Goal: Task Accomplishment & Management: Manage account settings

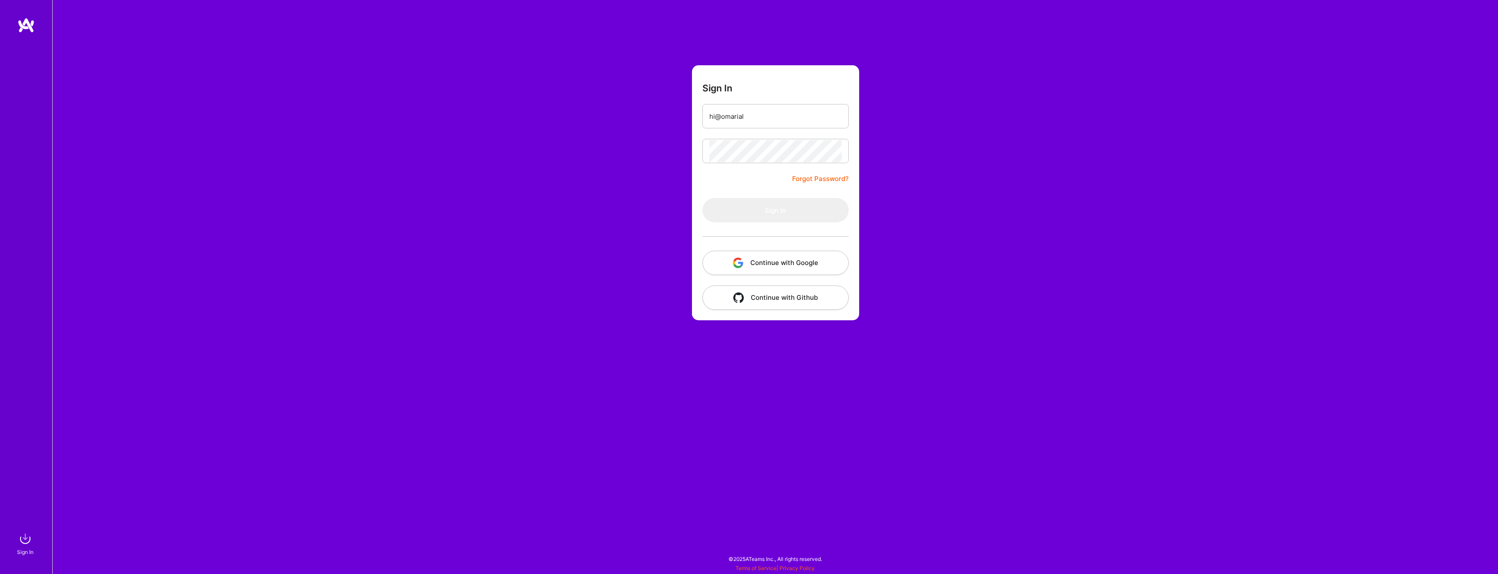
type input "[EMAIL_ADDRESS][DOMAIN_NAME]"
click at [783, 204] on button "Sign In" at bounding box center [775, 210] width 146 height 24
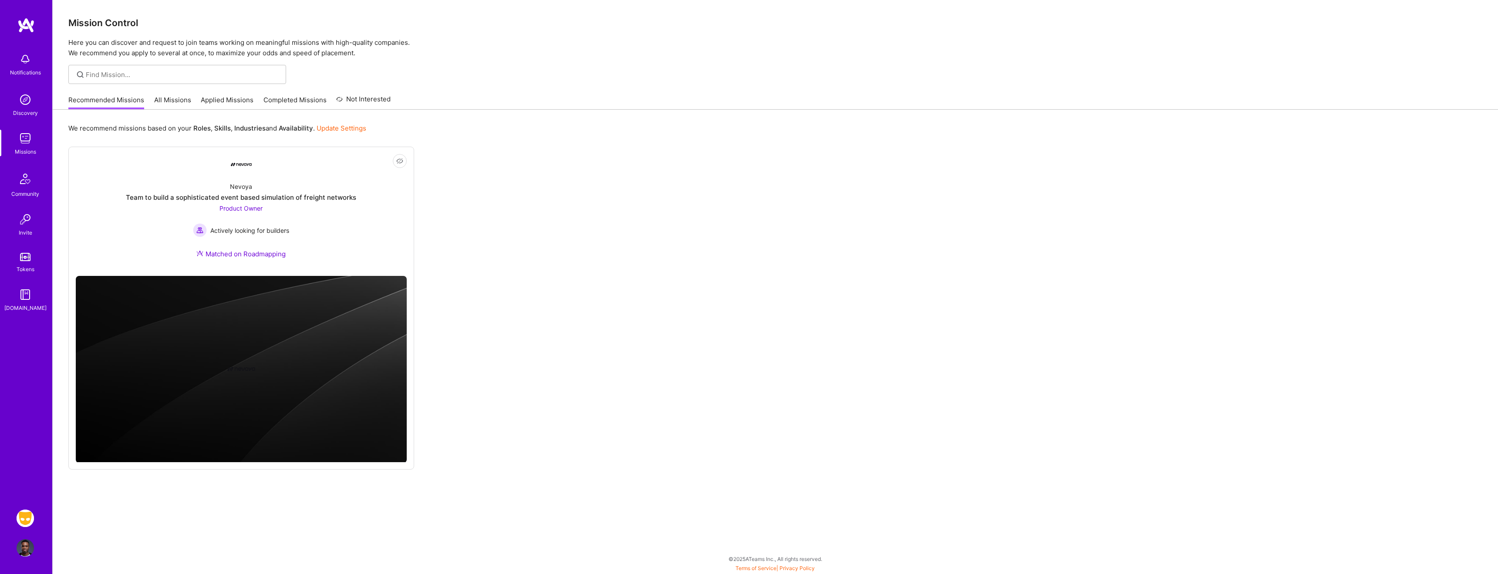
click at [30, 522] on img at bounding box center [25, 518] width 17 height 17
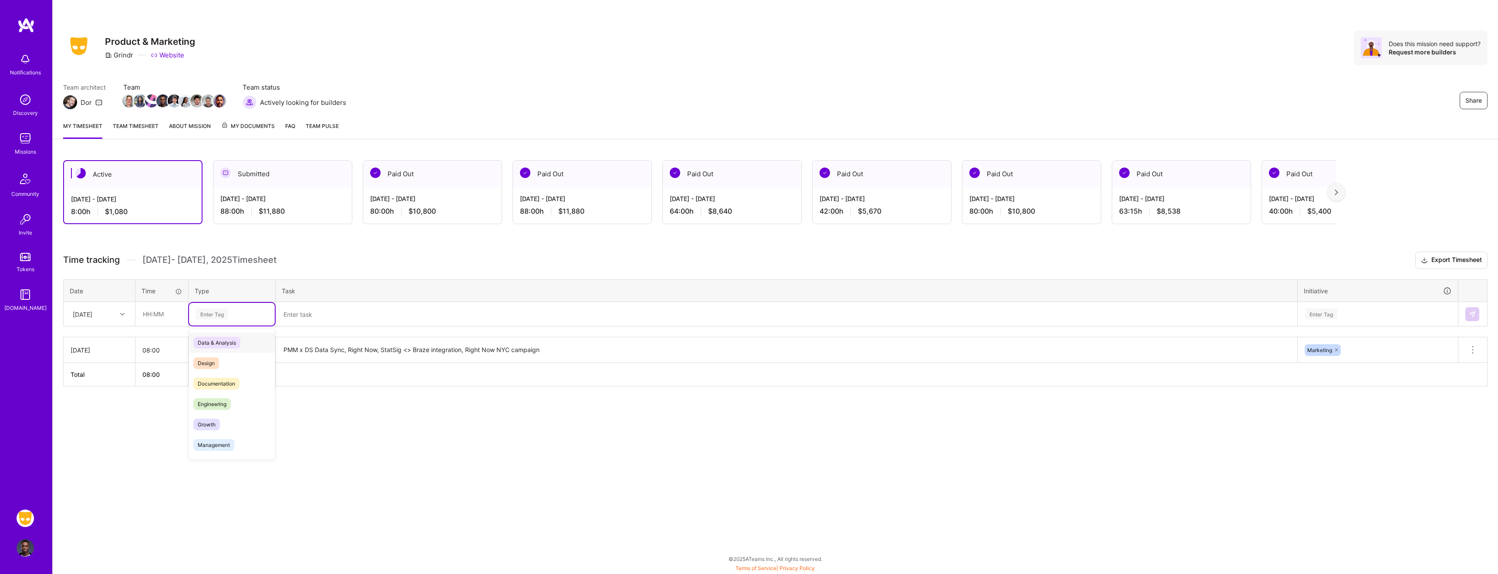
click at [222, 313] on div "Enter Tag" at bounding box center [212, 313] width 32 height 13
type input "mar"
click at [219, 343] on span "Marketing" at bounding box center [210, 343] width 34 height 12
click at [162, 314] on input "text" at bounding box center [162, 314] width 52 height 23
type input "08:00"
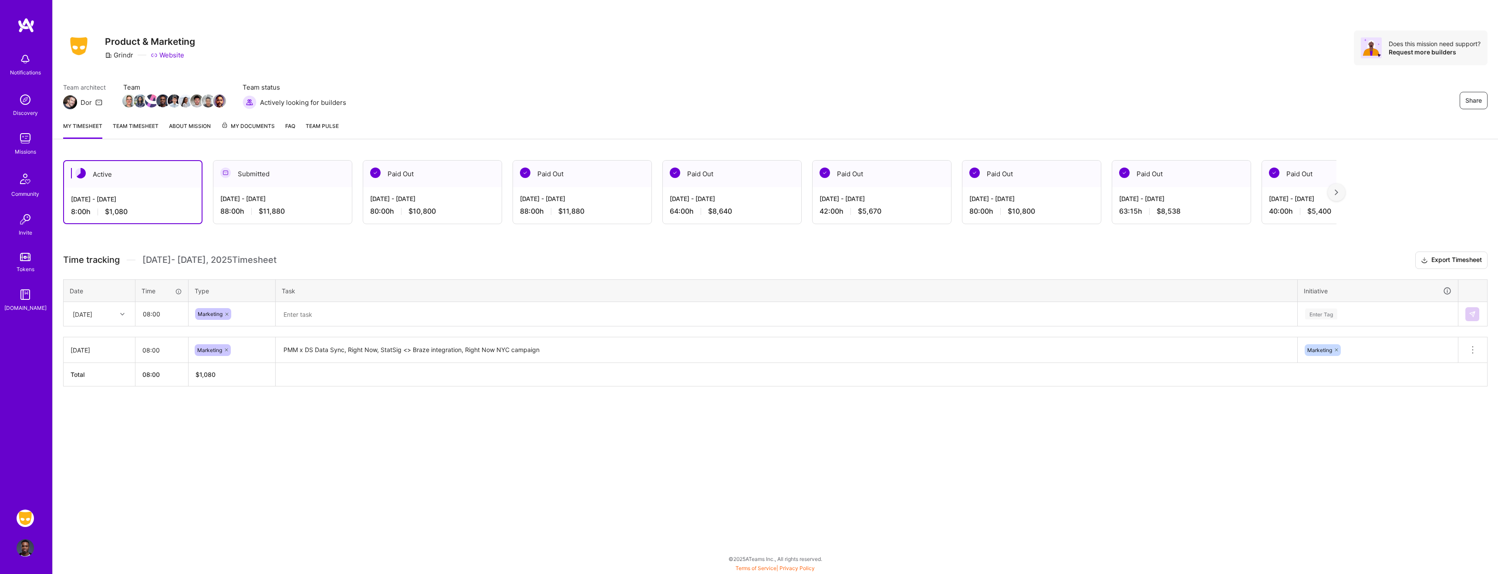
click at [471, 320] on textarea at bounding box center [786, 314] width 1020 height 23
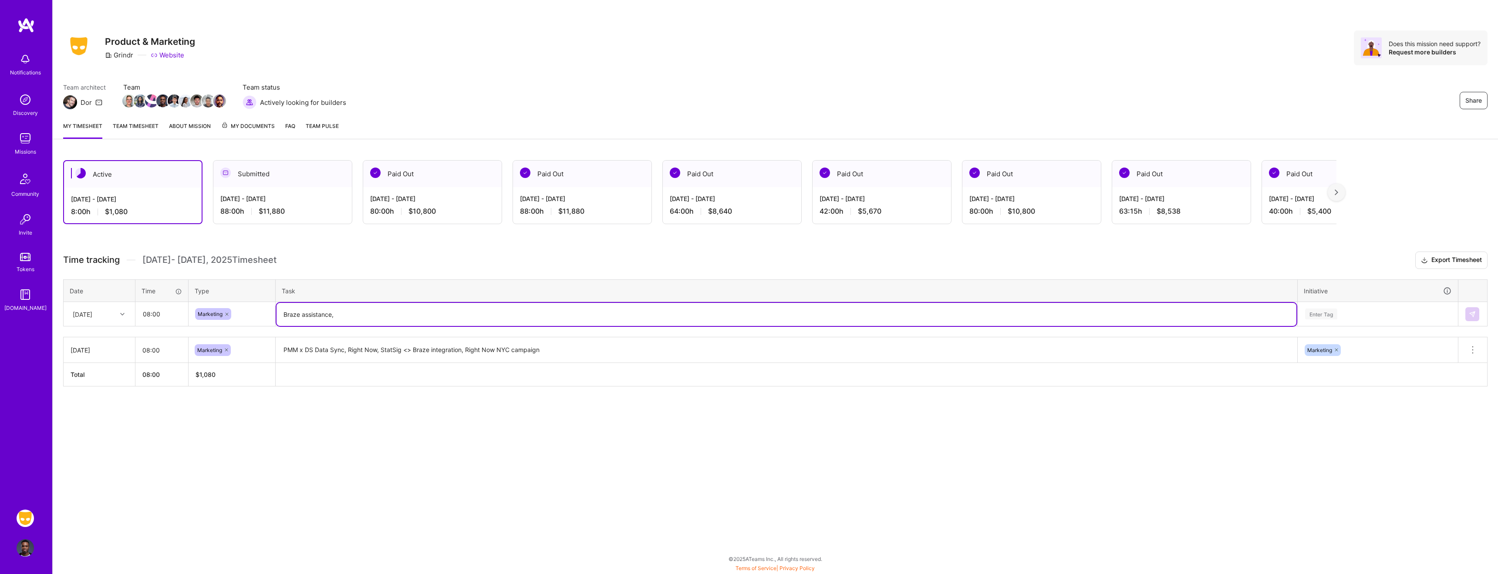
click at [468, 316] on textarea "Braze assistance," at bounding box center [786, 314] width 1020 height 23
click at [376, 317] on textarea "Braze assistance, Right Now NY campaign," at bounding box center [786, 314] width 1020 height 23
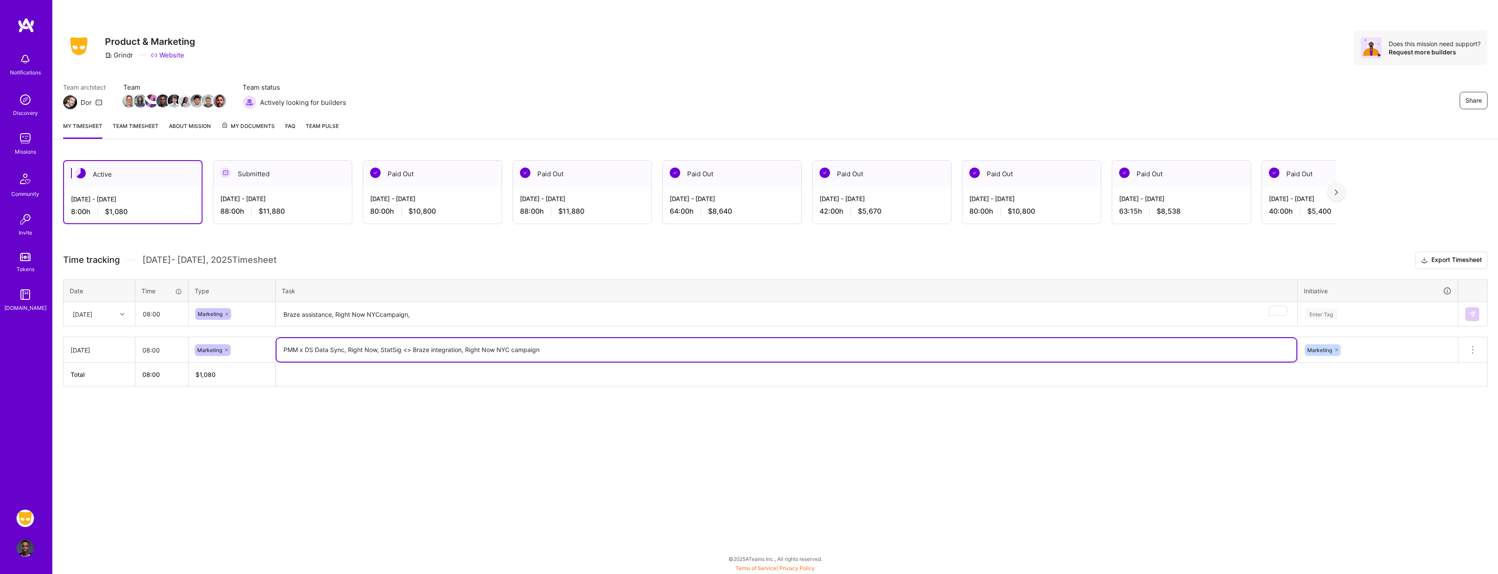
drag, startPoint x: 432, startPoint y: 348, endPoint x: 381, endPoint y: 348, distance: 50.9
click at [381, 348] on textarea "PMM x DS Data Sync, Right Now, StatSig <> Braze integration, Right Now NYC camp…" at bounding box center [786, 350] width 1020 height 24
click at [420, 313] on textarea "Braze assistance, Right Now NYCcampaign," at bounding box center [786, 314] width 1020 height 23
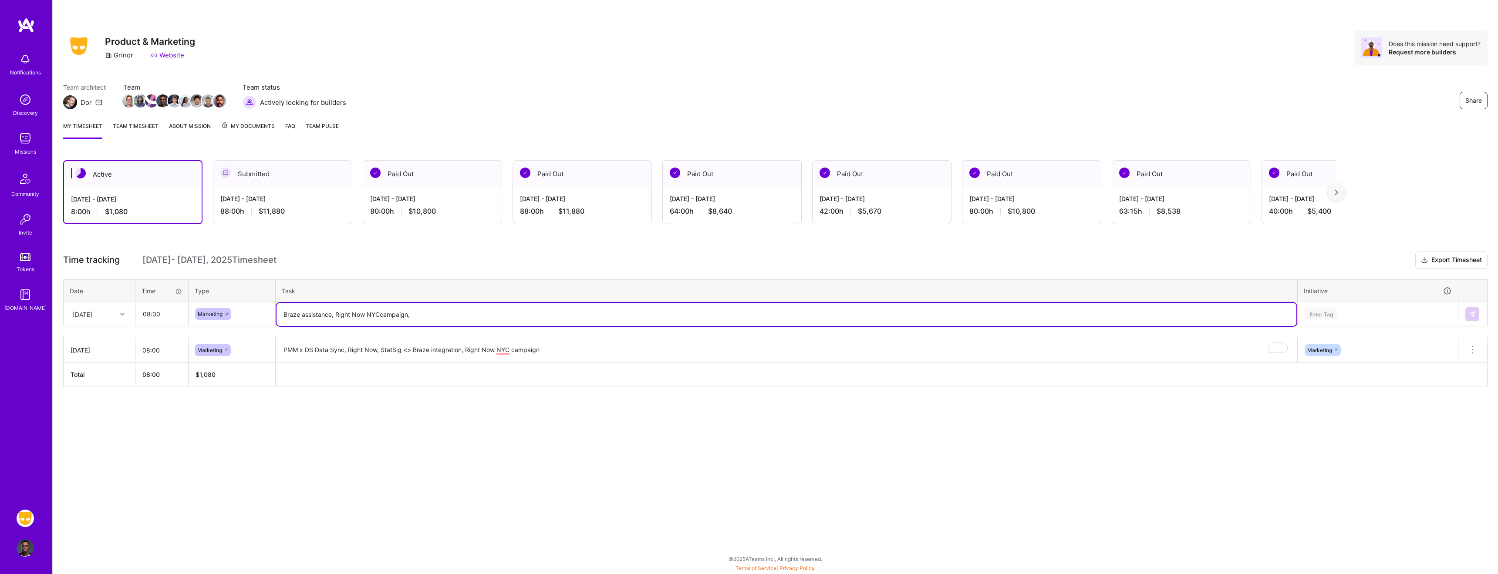
paste textarea "StatSig <> Braze integration"
click at [381, 315] on textarea "Braze assistance, Right Now NYCcampaign,StatSig <> Braze integration" at bounding box center [786, 314] width 1020 height 23
drag, startPoint x: 327, startPoint y: 317, endPoint x: 302, endPoint y: 317, distance: 24.4
click at [302, 317] on textarea "Braze assistance, Right Now NYC campaign, StatSig <> Braze integration" at bounding box center [786, 314] width 1020 height 23
type textarea "Braze campaign setup, Right Now NYC campaign, StatSig <> Braze integration"
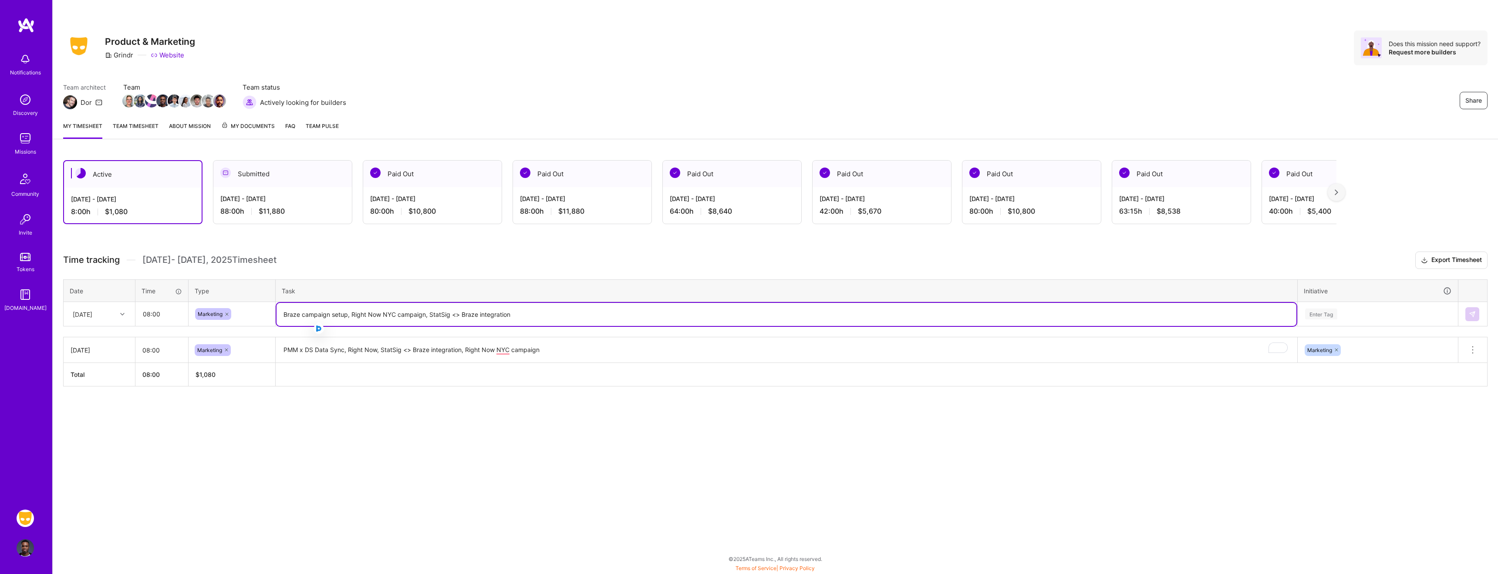
click at [1330, 314] on div "Enter Tag" at bounding box center [1321, 313] width 32 height 13
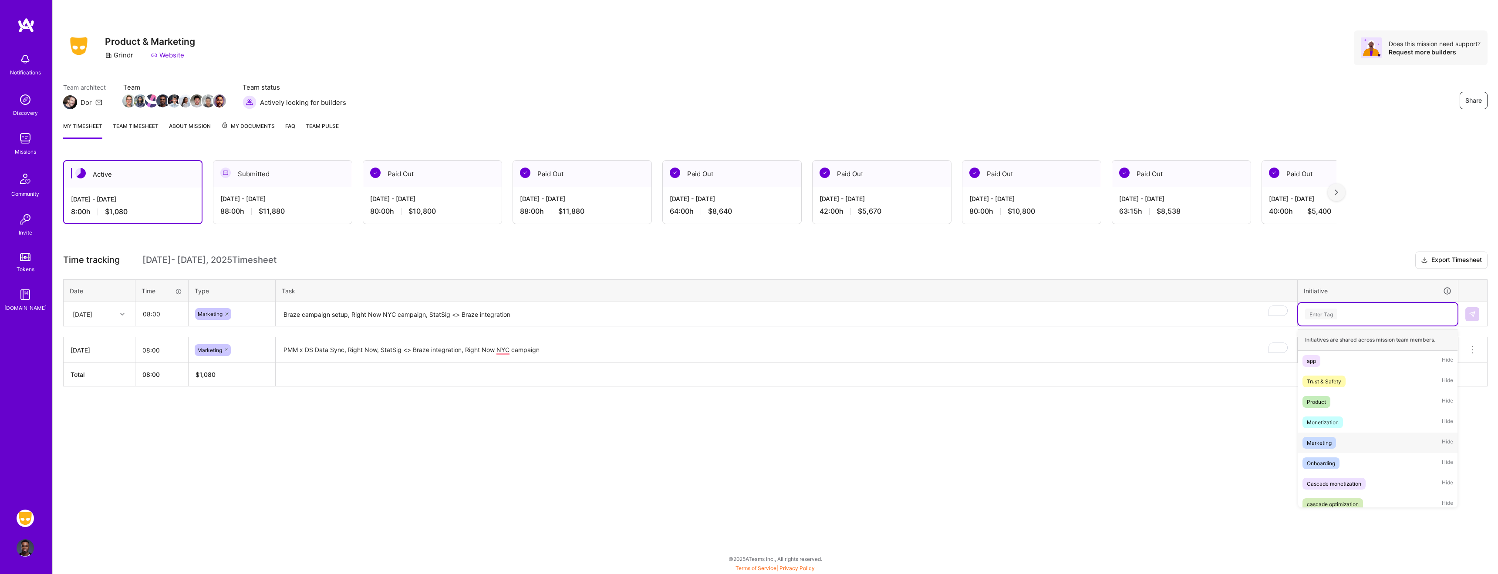
drag, startPoint x: 1335, startPoint y: 439, endPoint x: 1408, endPoint y: 365, distance: 104.1
click at [1336, 438] on div "Marketing Hide" at bounding box center [1377, 443] width 159 height 20
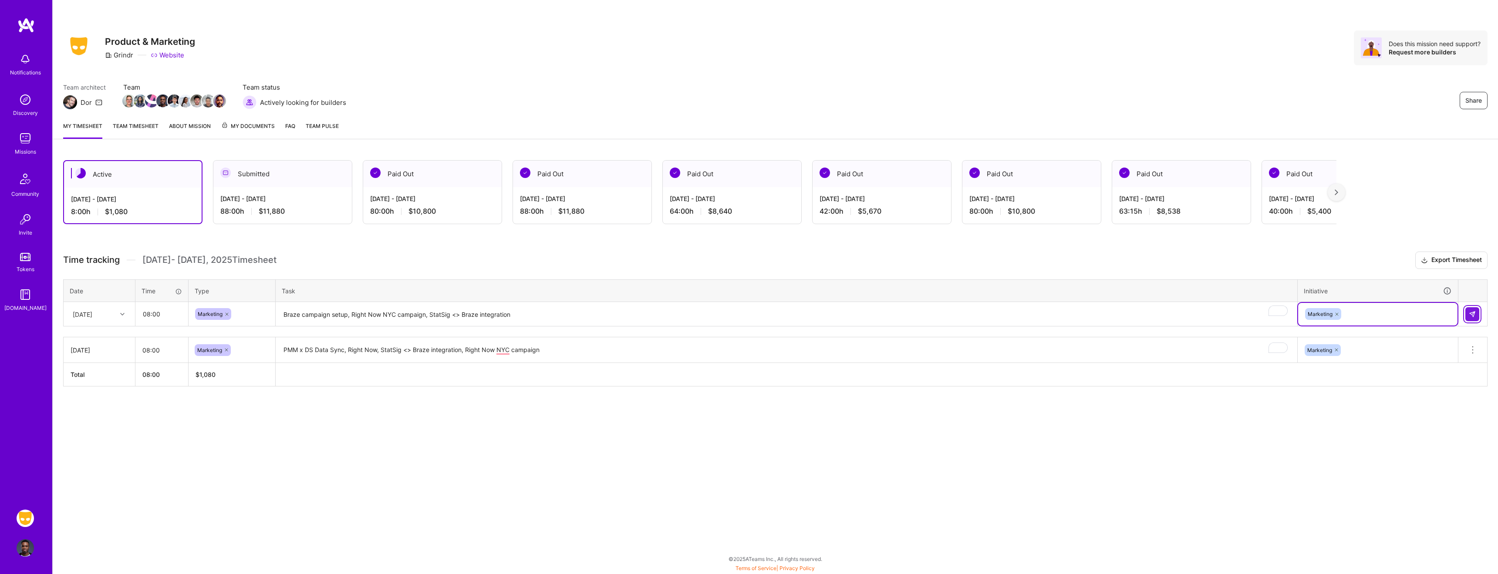
click at [1467, 313] on button at bounding box center [1472, 314] width 14 height 14
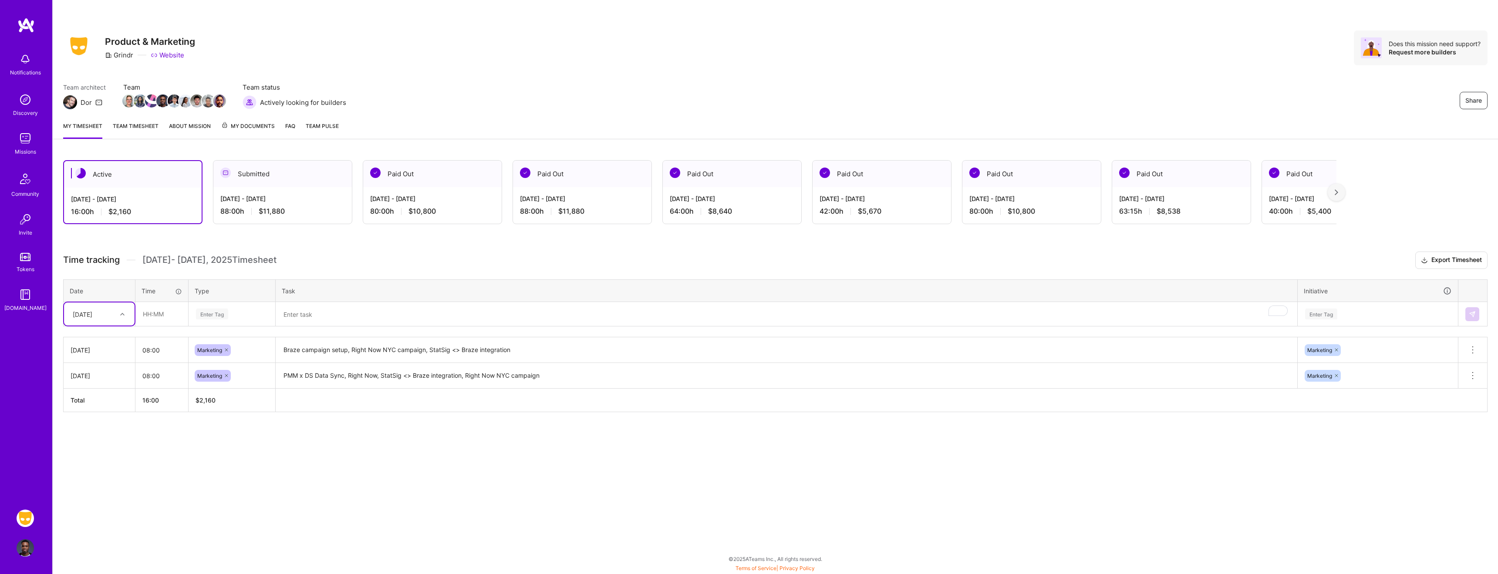
click at [82, 350] on div "[DATE]" at bounding box center [99, 350] width 57 height 9
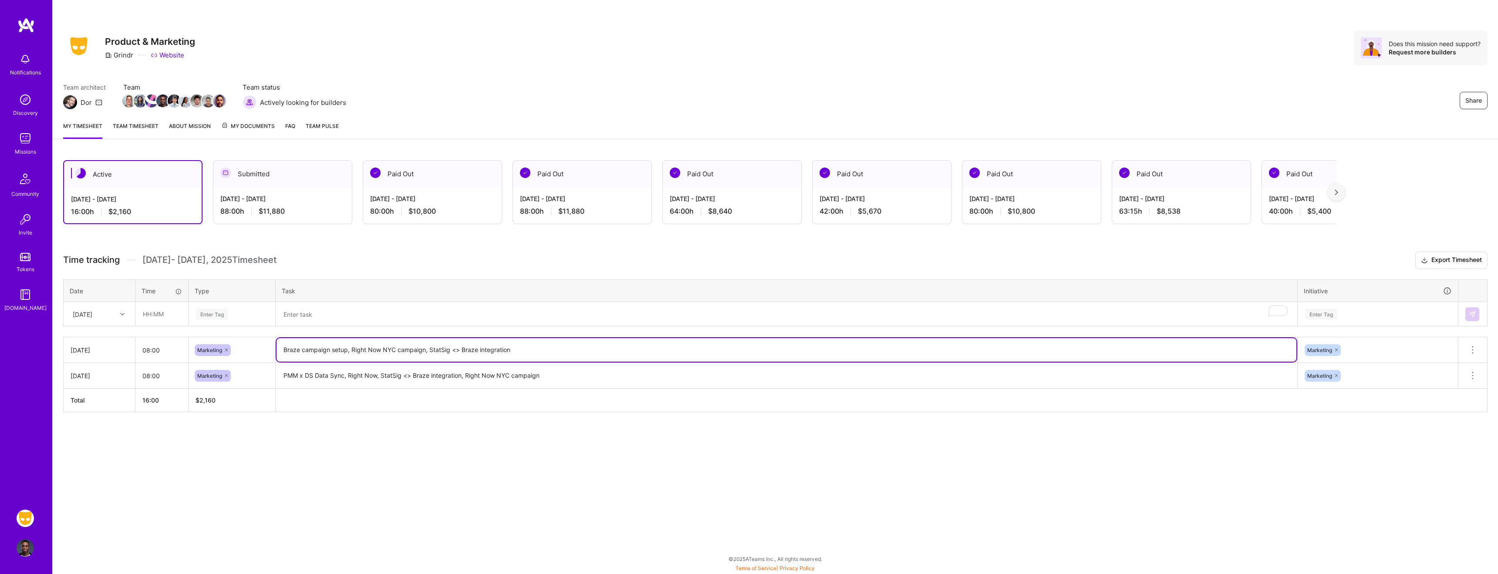
drag, startPoint x: 417, startPoint y: 349, endPoint x: 283, endPoint y: 348, distance: 133.2
click at [283, 348] on textarea "Braze campaign setup, Right Now NYC campaign, StatSig <> Braze integration" at bounding box center [786, 350] width 1020 height 24
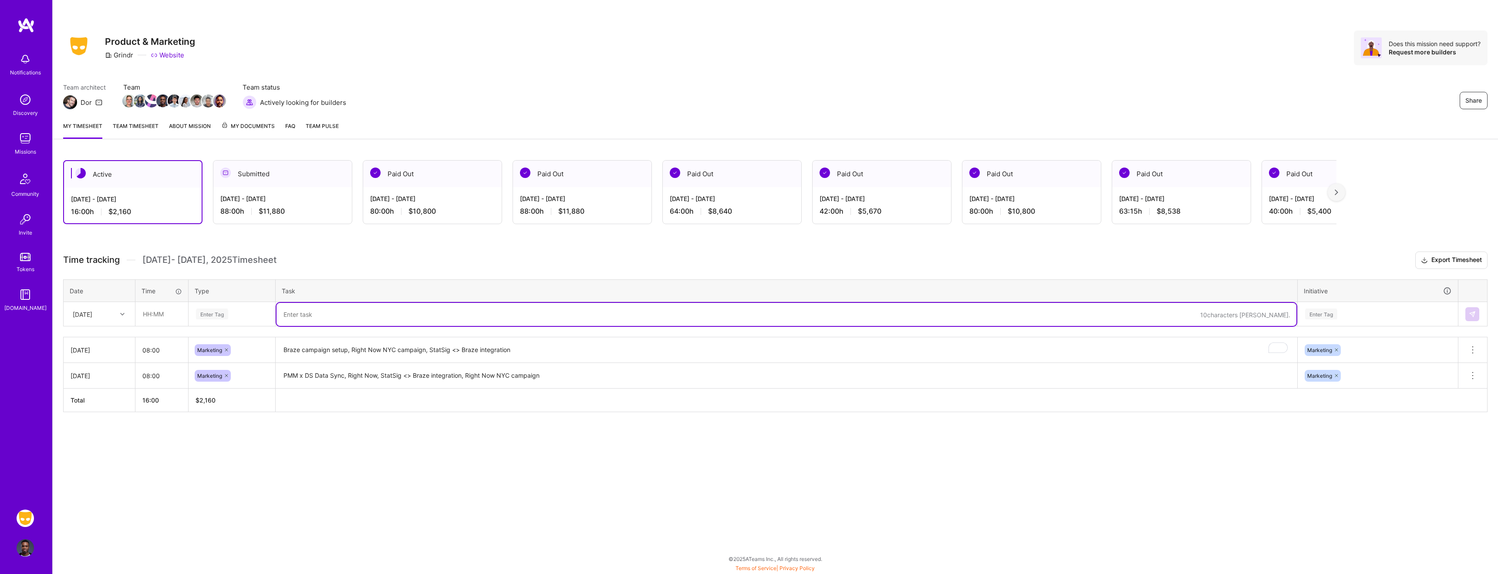
click at [299, 319] on textarea "To enrich screen reader interactions, please activate Accessibility in Grammarl…" at bounding box center [786, 314] width 1020 height 23
paste textarea "Braze campaign setup, Right Now NYC campaign, StatSig <> Braze integration"
type textarea "Braze campaign setup, Right Now NYC campaign, StatSig <> Braze integration"
click at [111, 318] on div "[DATE]" at bounding box center [92, 314] width 48 height 14
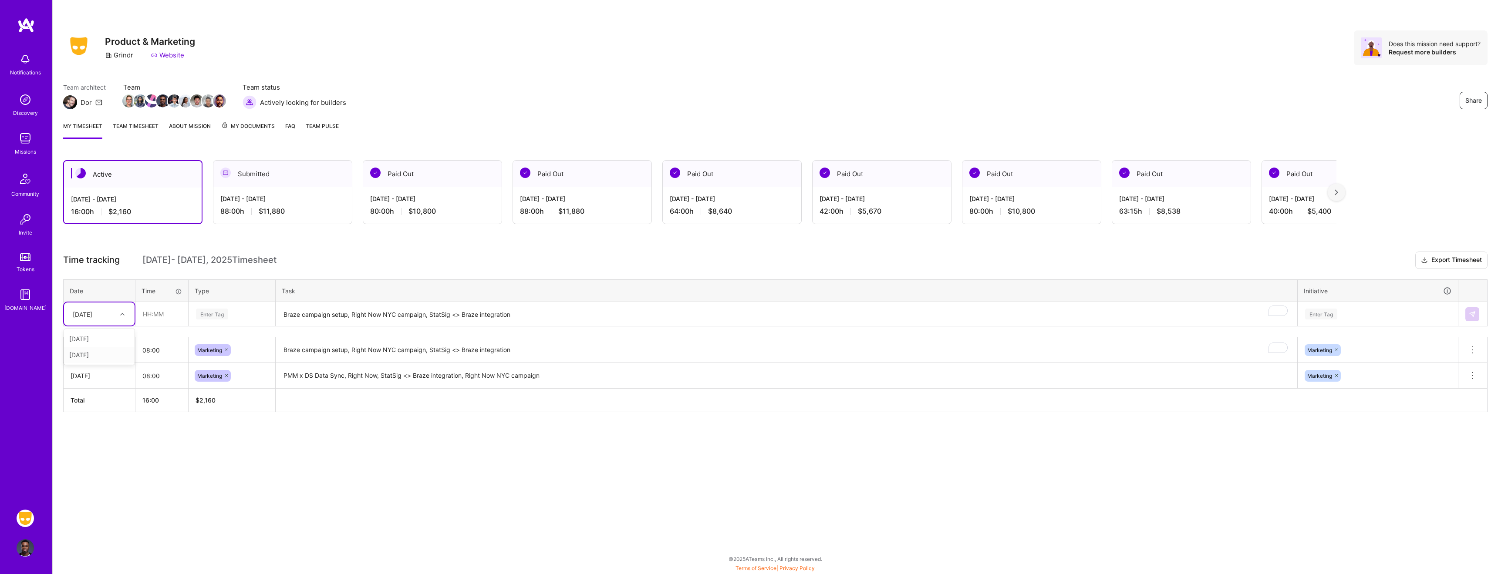
click at [101, 350] on div "[DATE]" at bounding box center [99, 355] width 71 height 16
click at [157, 315] on input "text" at bounding box center [162, 314] width 52 height 23
type input "08:00"
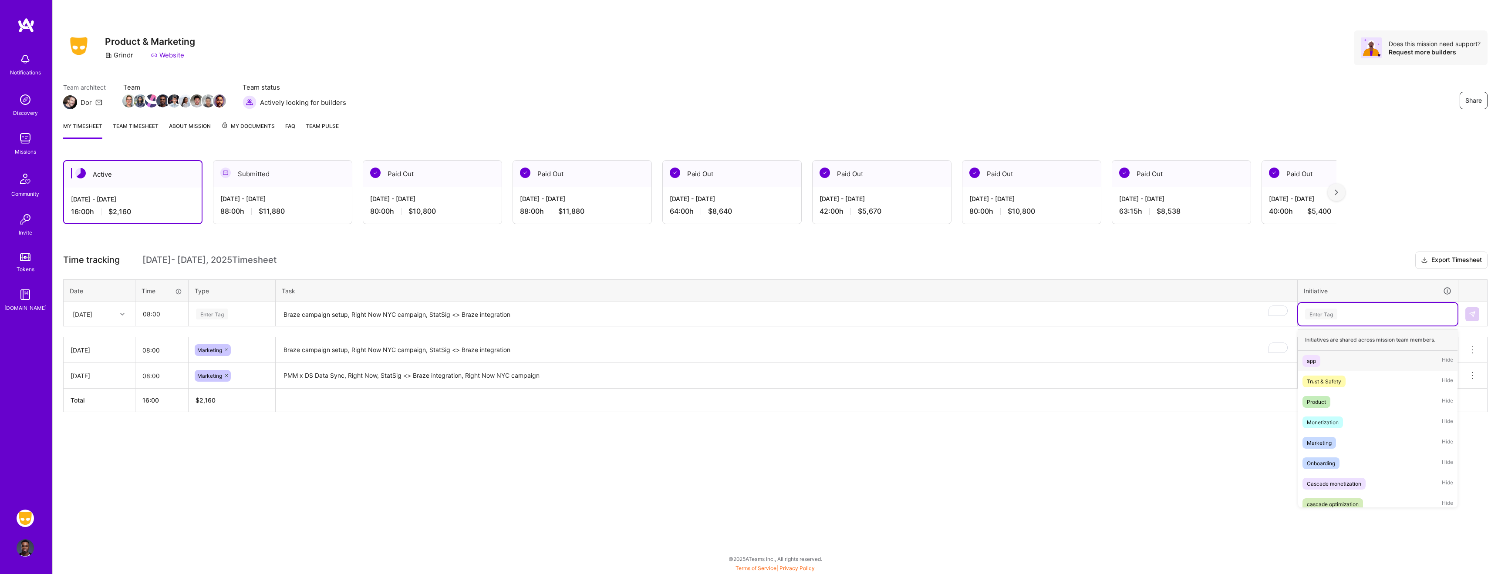
click at [1312, 318] on div "Enter Tag" at bounding box center [1321, 313] width 32 height 13
click at [1335, 442] on span "Marketing" at bounding box center [1319, 443] width 34 height 12
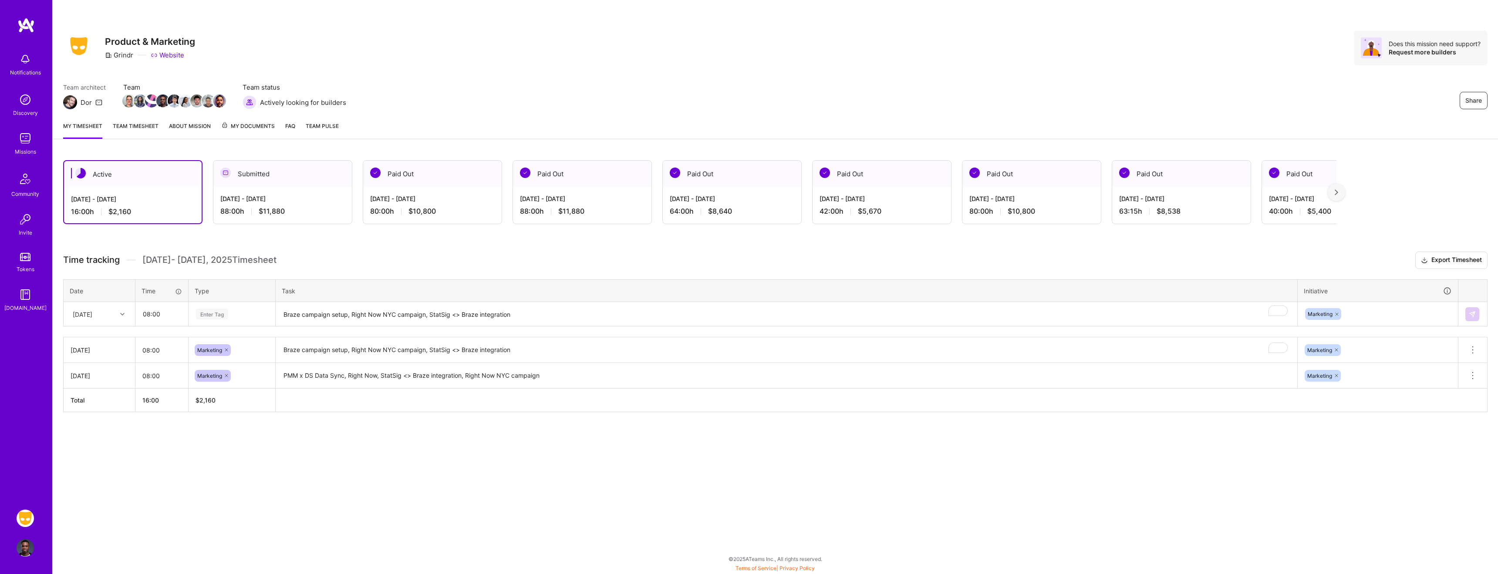
click at [1395, 269] on div "Time tracking Sep 16 - Sep 30 , 2025 Timesheet Export Timesheet Date Time Type …" at bounding box center [775, 332] width 1424 height 161
click at [1471, 315] on img at bounding box center [1472, 314] width 7 height 7
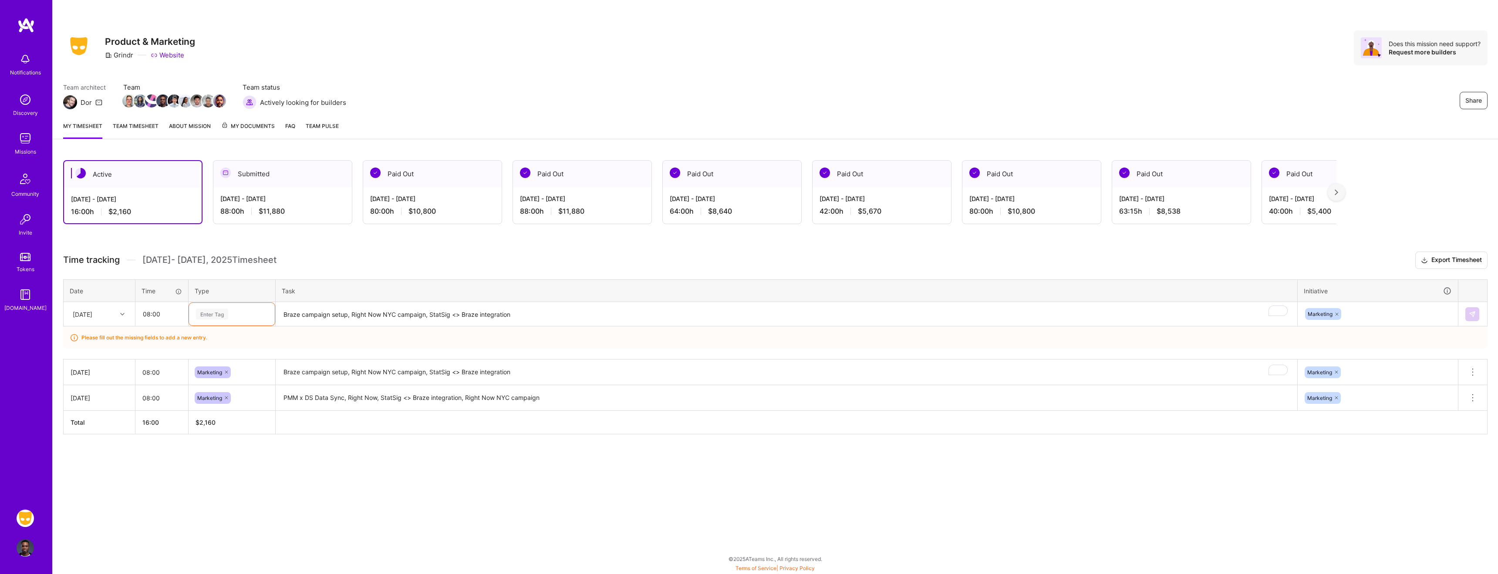
click at [207, 318] on div "Enter Tag" at bounding box center [212, 313] width 32 height 13
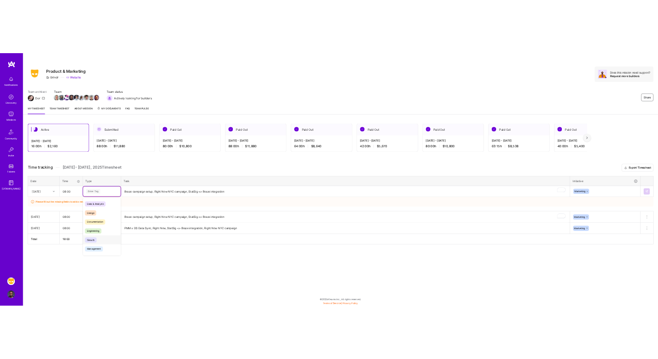
scroll to position [67, 0]
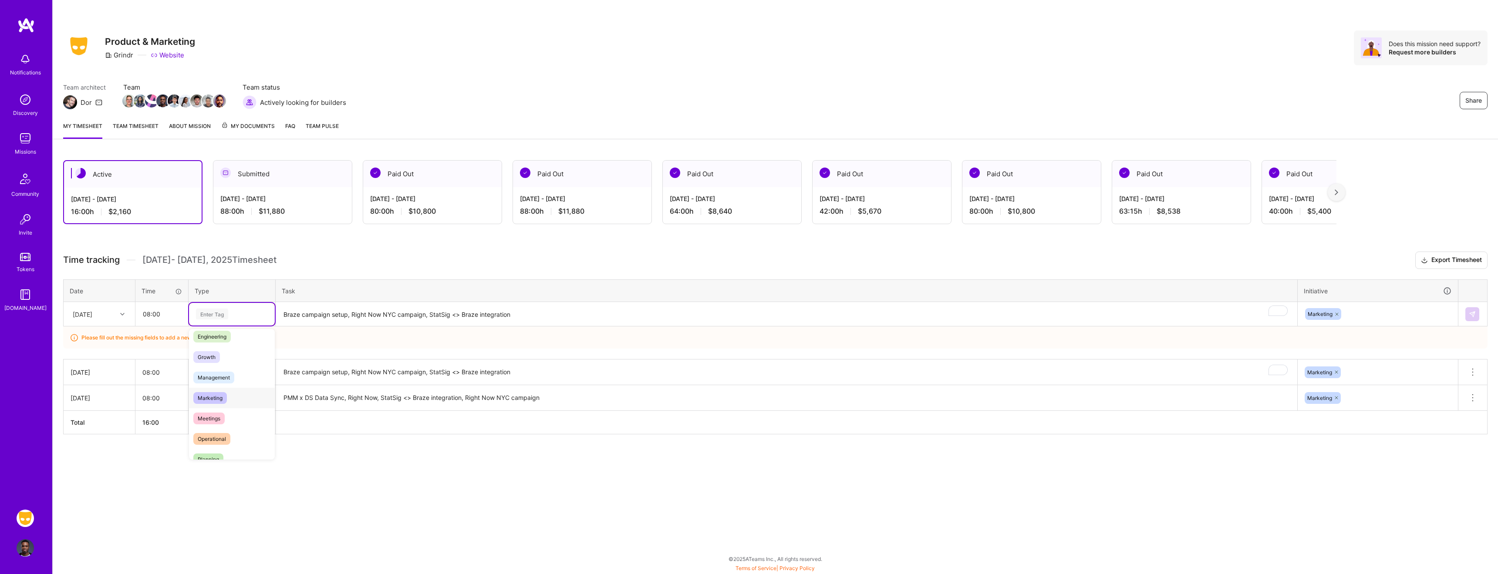
click at [236, 401] on div "Marketing" at bounding box center [232, 398] width 86 height 20
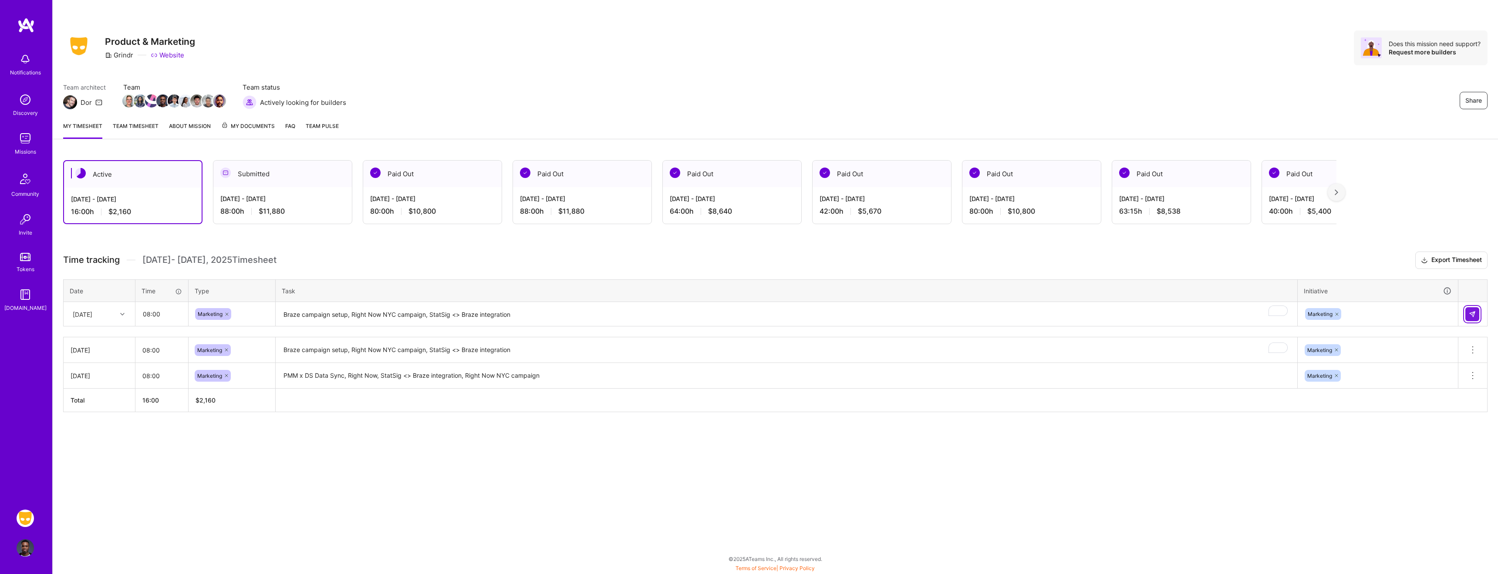
click at [1472, 313] on img at bounding box center [1472, 314] width 7 height 7
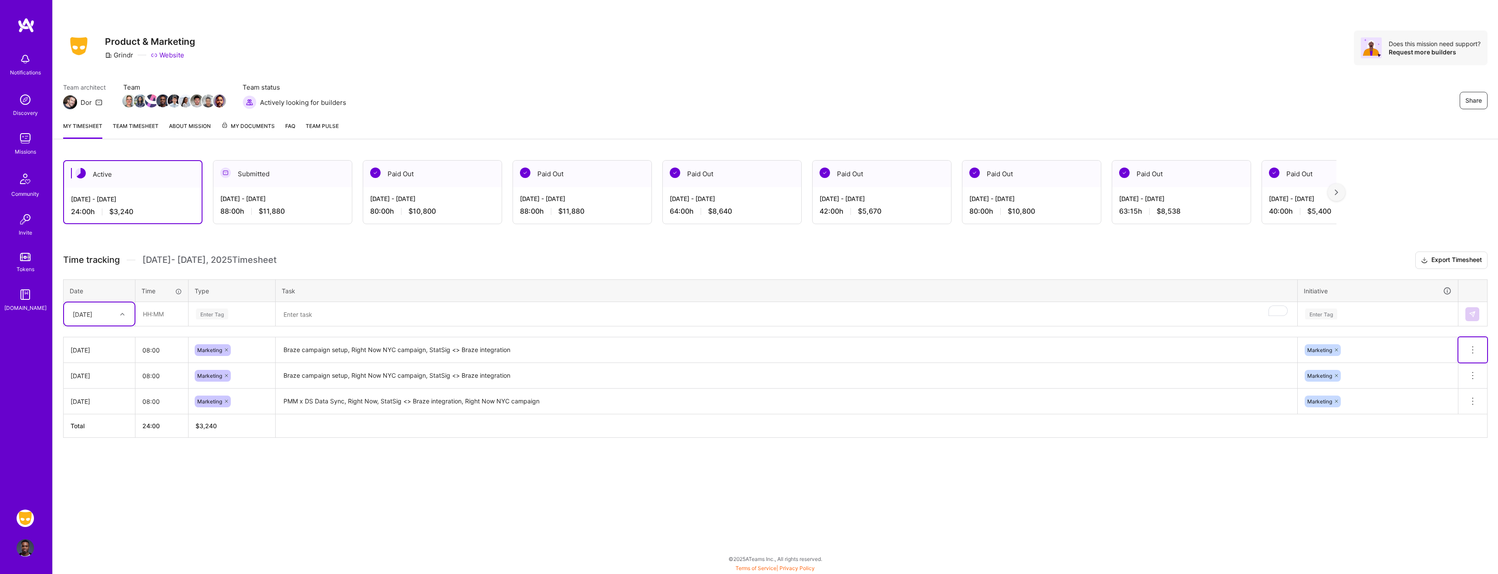
click at [1476, 347] on icon at bounding box center [1472, 350] width 10 height 10
click at [1463, 365] on button "Delete row" at bounding box center [1451, 364] width 45 height 21
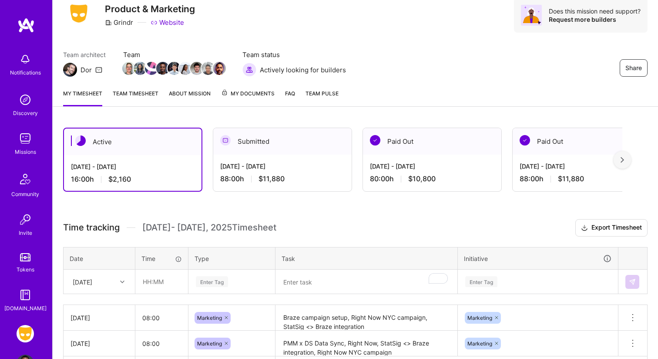
scroll to position [96, 0]
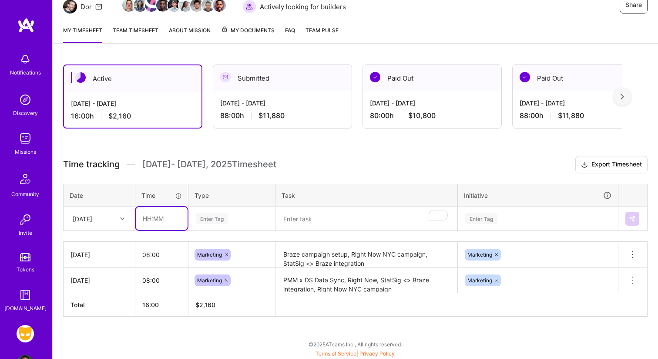
click at [149, 209] on input "text" at bounding box center [162, 218] width 52 height 23
click at [125, 210] on div "[DATE]" at bounding box center [99, 218] width 71 height 23
click at [108, 260] on div "[DATE]" at bounding box center [99, 259] width 71 height 16
click at [146, 214] on input "text" at bounding box center [162, 218] width 52 height 23
type input "08:00"
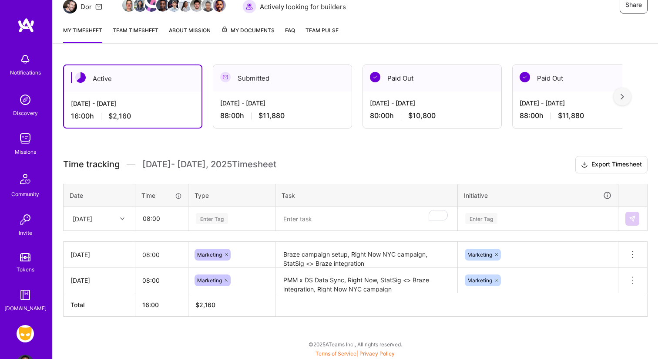
click at [224, 223] on div "Enter Tag" at bounding box center [212, 218] width 32 height 13
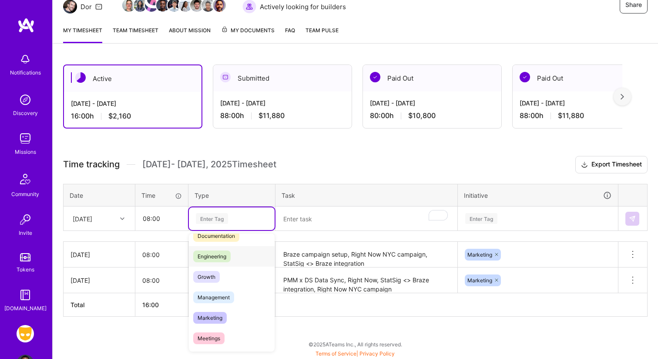
scroll to position [71, 0]
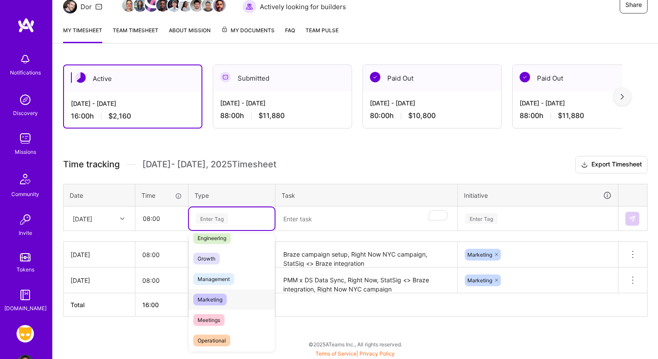
click at [227, 298] on div "Marketing" at bounding box center [232, 299] width 86 height 20
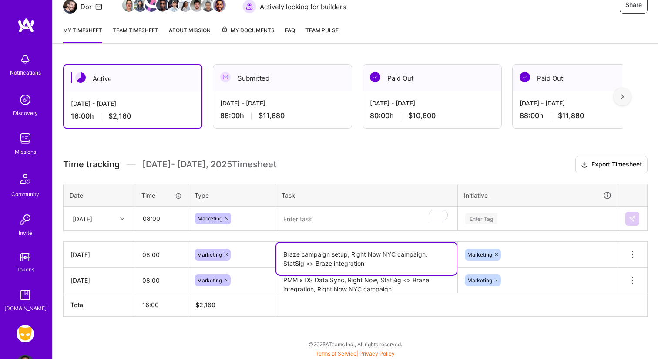
drag, startPoint x: 424, startPoint y: 254, endPoint x: 351, endPoint y: 256, distance: 72.7
click at [351, 256] on textarea "Braze campaign setup, Right Now NYC campaign, StatSig <> Braze integration" at bounding box center [366, 259] width 180 height 32
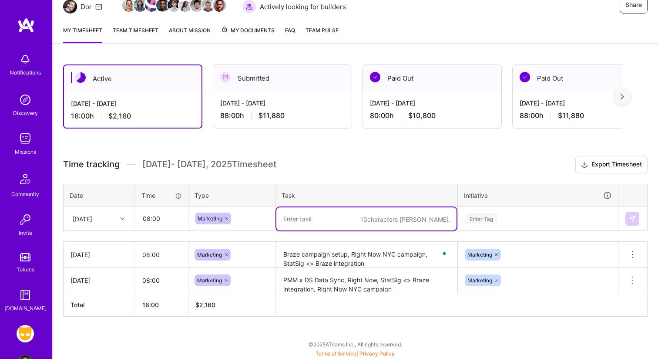
click at [335, 222] on textarea "To enrich screen reader interactions, please activate Accessibility in Grammarl…" at bounding box center [366, 218] width 180 height 23
paste textarea "Right Now NYC campaign"
click at [327, 218] on textarea "Right Now NYC campaign" at bounding box center [366, 218] width 180 height 23
click at [337, 217] on textarea "Right Now NYC campaign" at bounding box center [366, 218] width 180 height 23
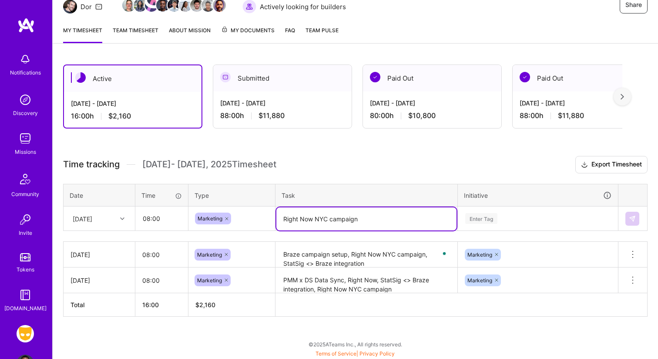
click at [337, 217] on textarea "Right Now NYC campaign" at bounding box center [366, 218] width 180 height 23
click at [322, 222] on textarea "Right Now NYC GTM plam" at bounding box center [366, 218] width 180 height 23
click at [325, 220] on textarea "Right Now launch GTM plam" at bounding box center [366, 218] width 180 height 23
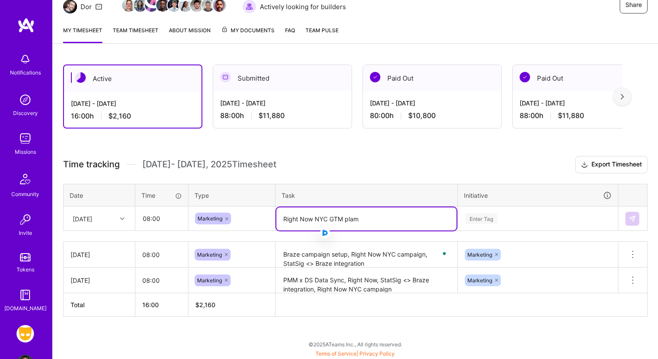
click at [365, 218] on textarea "Right Now NYC GTM plam" at bounding box center [366, 218] width 180 height 23
click at [381, 217] on textarea "Right Now NYC GTM plan, Braze meeting," at bounding box center [366, 218] width 180 height 23
click at [421, 216] on textarea "Right Now NYC GTM plan, Braze external meeting," at bounding box center [366, 218] width 180 height 23
click at [434, 217] on textarea "Right Now NYC GTM plan, Braze external meeting," at bounding box center [366, 218] width 180 height 23
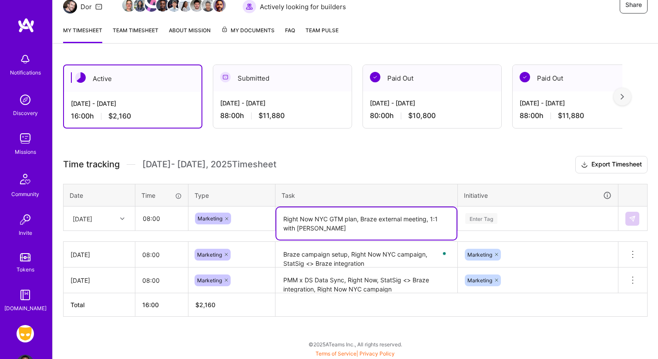
type textarea "Right Now NYC GTM plan, Braze external meeting, 1:1 with Nick"
click at [484, 221] on div "Enter Tag" at bounding box center [537, 218] width 159 height 23
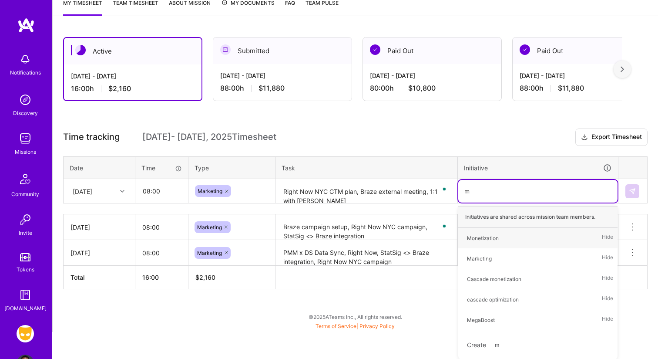
type input "ma"
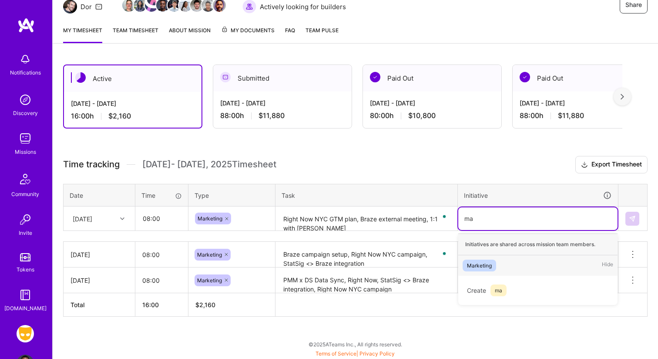
click at [499, 262] on div "Marketing Hide" at bounding box center [537, 265] width 159 height 20
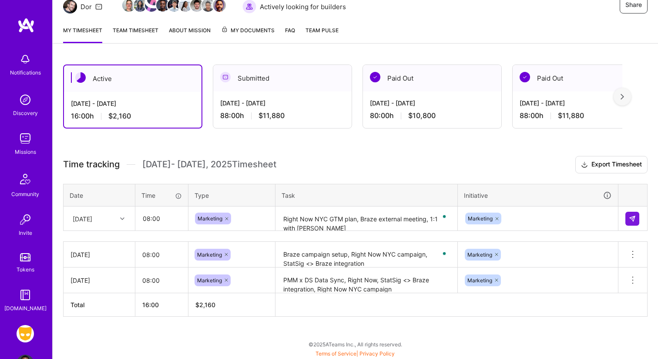
click at [429, 231] on div "Time tracking Sep 16 - Sep 30 , 2025 Timesheet Export Timesheet Date Time Type …" at bounding box center [355, 236] width 585 height 161
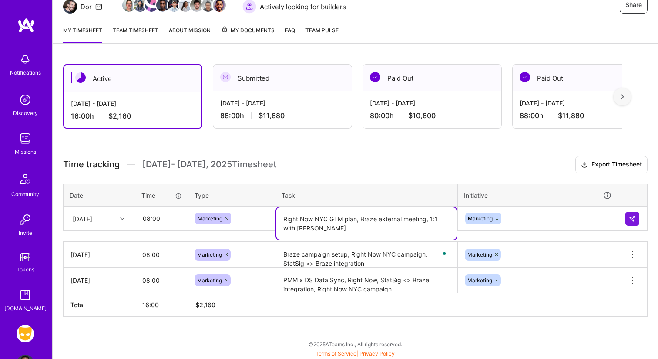
click at [428, 223] on textarea "Right Now NYC GTM plan, Braze external meeting, 1:1 with Nick" at bounding box center [366, 223] width 180 height 32
click at [319, 226] on textarea "Right Now NYC GTM plan, Braze external meeting, 1:1 with Nick, Background locat…" at bounding box center [366, 223] width 180 height 32
type textarea "Right Now NYC GTM plan, Braze external meeting, 1:1 with Nick, background locat…"
click at [606, 219] on div "Marketing" at bounding box center [537, 218] width 159 height 23
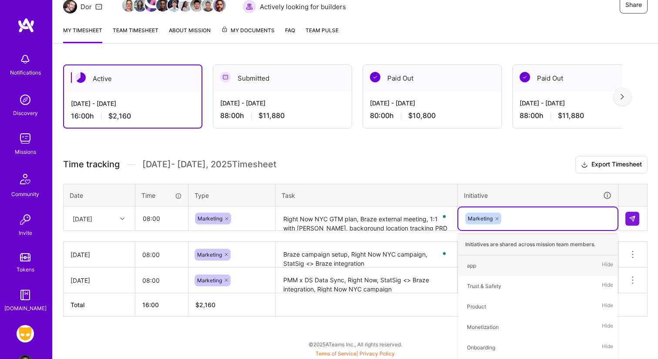
click at [630, 173] on div "Time tracking Sep 16 - Sep 30 , 2025 Timesheet Export Timesheet Date Time Type …" at bounding box center [355, 236] width 585 height 161
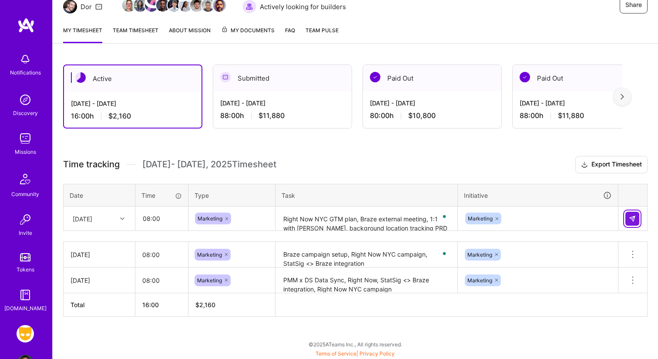
click at [630, 218] on img at bounding box center [632, 218] width 7 height 7
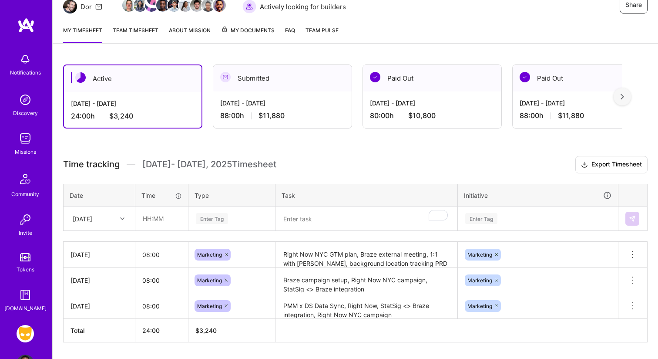
click at [146, 26] on link "Team timesheet" at bounding box center [136, 34] width 46 height 17
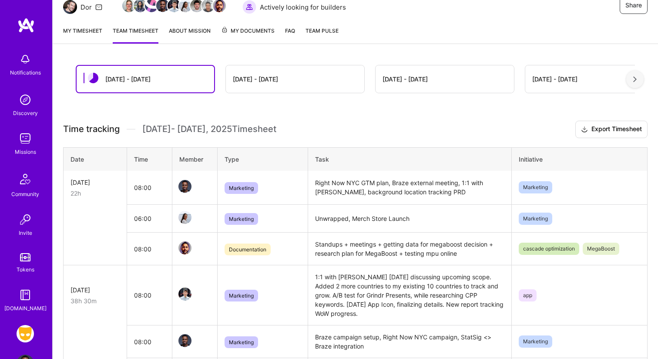
scroll to position [132, 0]
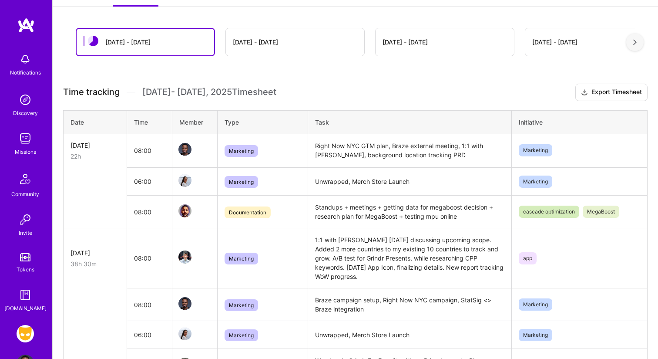
click at [405, 154] on td "Right Now NYC GTM plan, Braze external meeting, 1:1 with Nick, background locat…" at bounding box center [410, 151] width 204 height 34
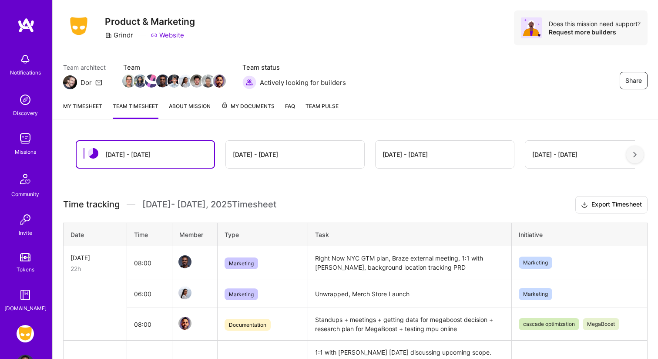
scroll to position [0, 0]
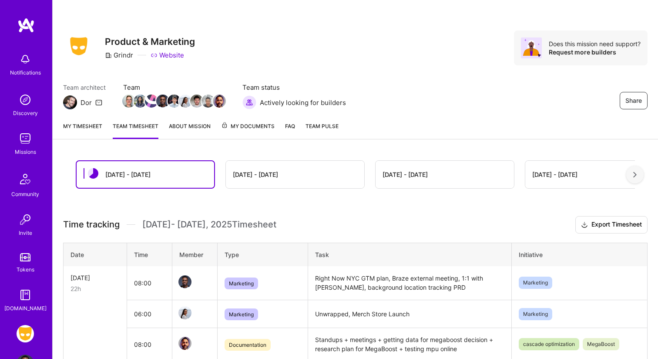
click at [88, 128] on link "My timesheet" at bounding box center [82, 129] width 39 height 17
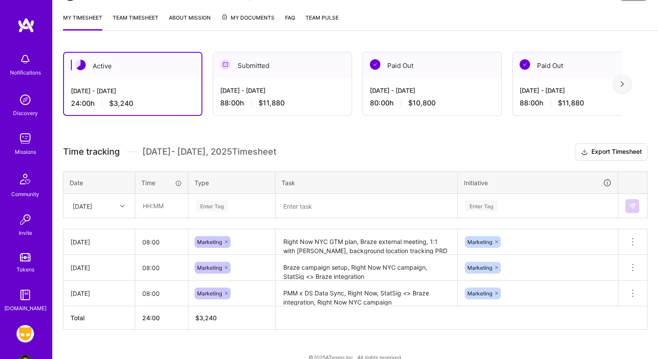
scroll to position [121, 0]
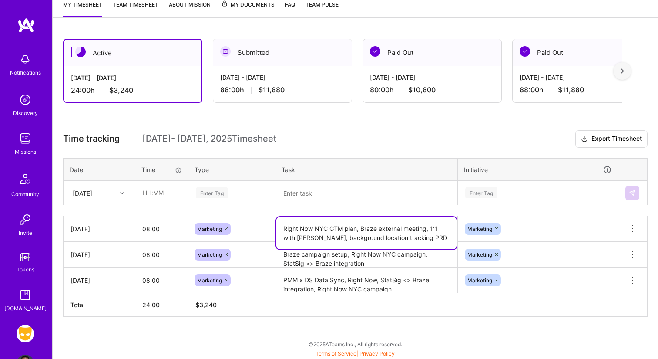
click at [341, 237] on textarea "Right Now NYC GTM plan, Braze external meeting, 1:1 with Nick, background locat…" at bounding box center [366, 233] width 180 height 32
click at [320, 228] on textarea "Right Now NYC GTM plan, Braze external meeting, 1:1 with Nick, background locat…" at bounding box center [366, 233] width 180 height 32
click at [316, 228] on textarea "Right Now NYC GTM plan, Braze external meeting, 1:1 with Nick, background locat…" at bounding box center [366, 233] width 180 height 32
type textarea "Right Now Maps NYC GTM plan, Braze external meeting, 1:1 with Nick, background …"
click at [388, 252] on textarea "Braze campaign setup, Right Now NYC campaign, StatSig <> Braze integration" at bounding box center [366, 255] width 180 height 24
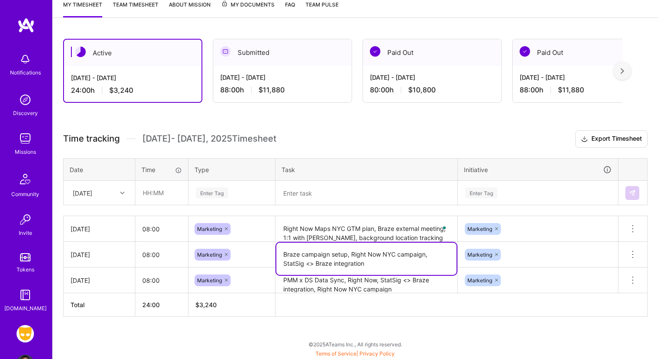
click at [385, 252] on textarea "Braze campaign setup, Right Now NYC campaign, StatSig <> Braze integration" at bounding box center [366, 259] width 180 height 32
type textarea "Braze campaign setup, Right Now Maps NYC campaign, StatSig <> Braze integration"
click at [374, 284] on textarea "PMM x DS Data Sync, Right Now, StatSig <> Braze integration, Right Now NYC camp…" at bounding box center [366, 280] width 180 height 24
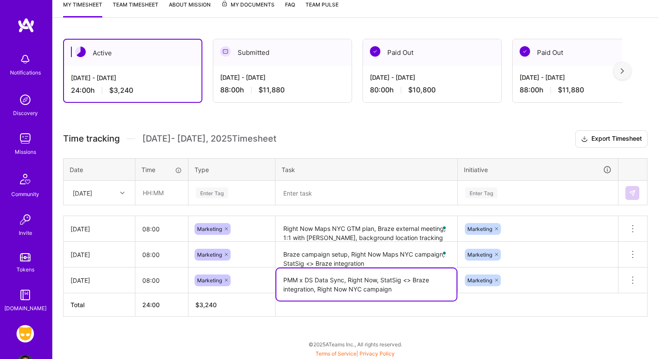
click at [375, 281] on textarea "PMM x DS Data Sync, Right Now, StatSig <> Braze integration, Right Now NYC camp…" at bounding box center [366, 284] width 180 height 32
type textarea "PMM x DS Data Sync, Right Now Map, StatSig <> Braze integration, Right Now NYC …"
click at [399, 254] on textarea "Braze campaign setup, Right Now Maps NYC campaign, StatSig <> Braze integration" at bounding box center [366, 255] width 180 height 24
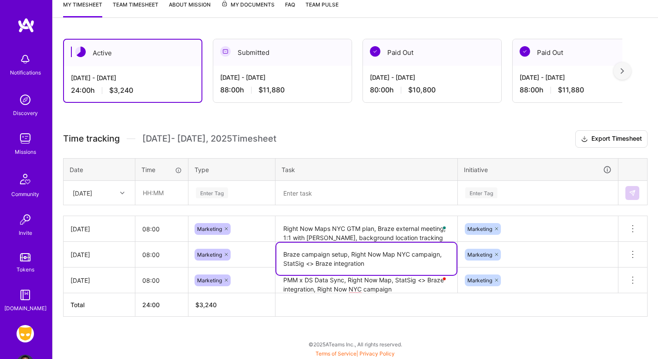
type textarea "Braze campaign setup, Right Now Map NYC campaign, StatSig <> Braze integration"
click at [330, 229] on textarea "Right Now Maps NYC GTM plan, Braze external meeting, 1:1 with Nick, background …" at bounding box center [366, 229] width 180 height 24
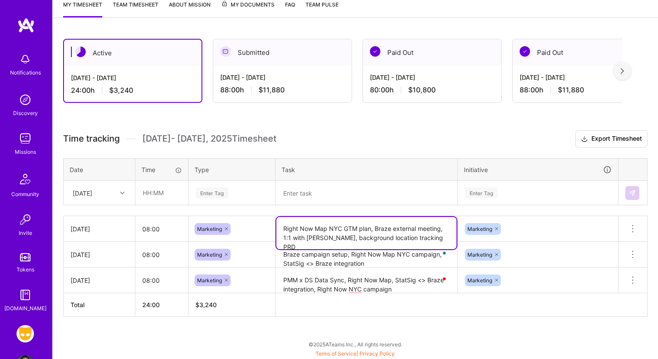
type textarea "Right Now Map NYC GTM plan, Braze external meeting, 1:1 with [PERSON_NAME], bac…"
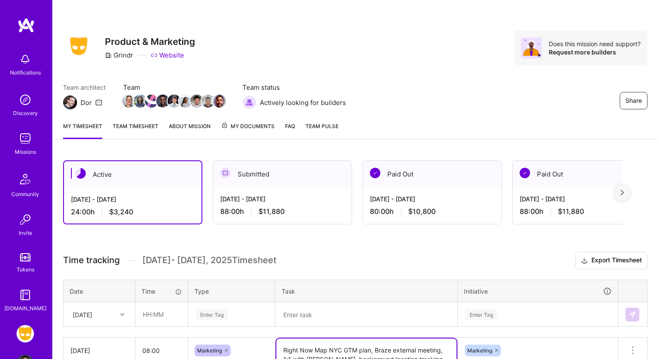
scroll to position [121, 0]
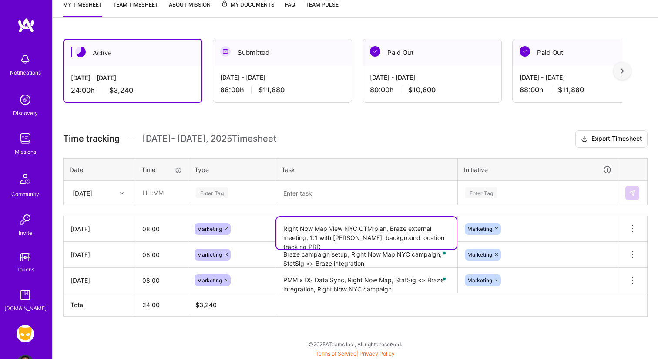
type textarea "Right Now Map View NYC GTM plan, Braze external meeting, 1:1 with [PERSON_NAME]…"
click at [398, 256] on textarea "Braze campaign setup, Right Now Map NYC campaign, StatSig <> Braze integration" at bounding box center [366, 255] width 180 height 24
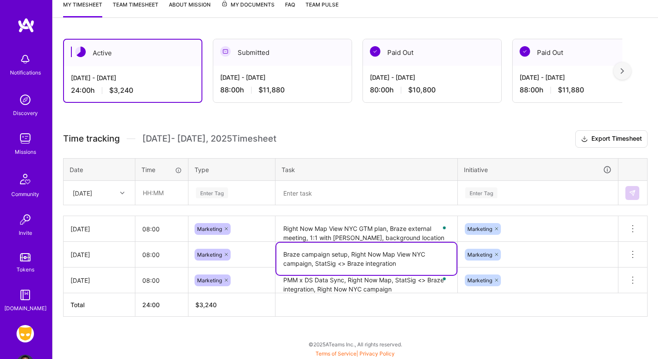
click at [303, 262] on textarea "Braze campaign setup, Right Now Map View NYC campaign, StatSig <> Braze integra…" at bounding box center [366, 259] width 180 height 32
type textarea "Braze campaign setup, Right Now Map View [GEOGRAPHIC_DATA], StatSig <> Braze in…"
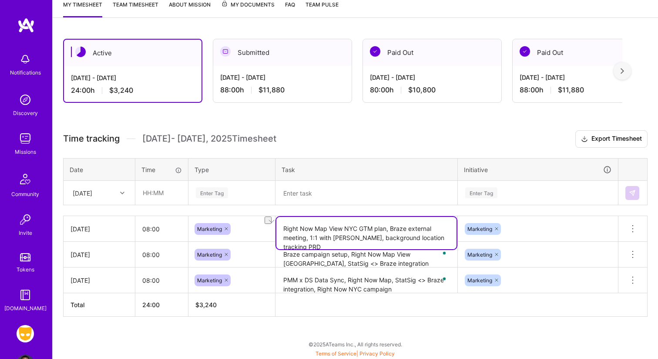
drag, startPoint x: 386, startPoint y: 228, endPoint x: 357, endPoint y: 228, distance: 29.6
click at [357, 228] on textarea "Right Now Map View NYC GTM plan, Braze external meeting, 1:1 with [PERSON_NAME]…" at bounding box center [366, 233] width 180 height 32
type textarea "Right Now Map View [GEOGRAPHIC_DATA], Braze external meeting, 1:1 with [PERSON_…"
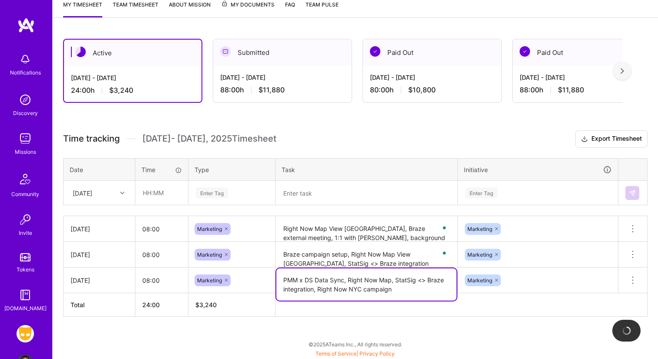
click at [438, 281] on textarea "PMM x DS Data Sync, Right Now Map, StatSig <> Braze integration, Right Now NYC …" at bounding box center [366, 284] width 180 height 32
click at [384, 288] on textarea "PMM x DS Data Sync, Right Now Map, StatSig <> Braze integration, Right Now NYC …" at bounding box center [366, 284] width 180 height 32
drag, startPoint x: 378, startPoint y: 292, endPoint x: 320, endPoint y: 292, distance: 57.9
click at [320, 292] on textarea "PMM x DS Data Sync, Right Now Map, StatSig <> Braze integration, Right Now Map" at bounding box center [366, 284] width 180 height 32
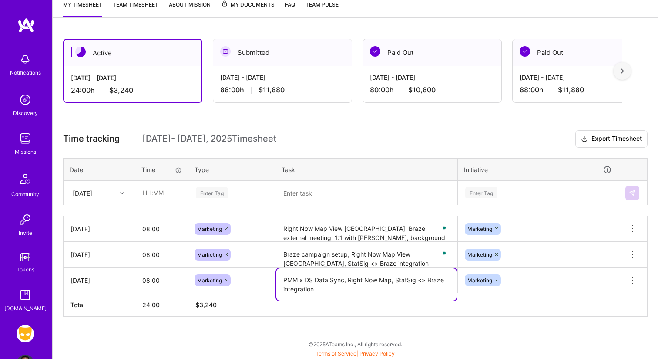
click at [391, 278] on textarea "PMM x DS Data Sync, Right Now Map, StatSig <> Braze integration" at bounding box center [366, 284] width 180 height 32
type textarea "PMM x DS Data Sync, Right Now Map View [GEOGRAPHIC_DATA], StatSig <> Braze inte…"
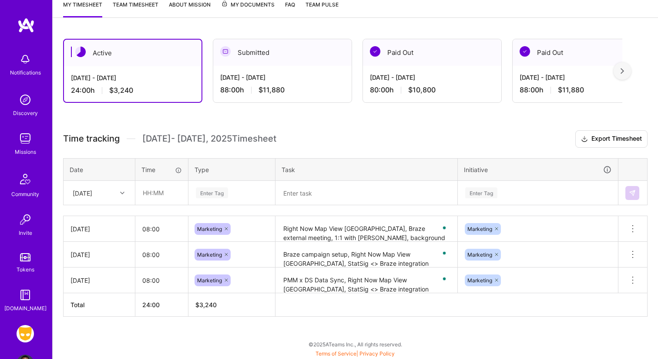
click at [509, 152] on div "Time tracking [DATE] - [DATE] Timesheet Export Timesheet Date Time Type Task In…" at bounding box center [355, 223] width 585 height 186
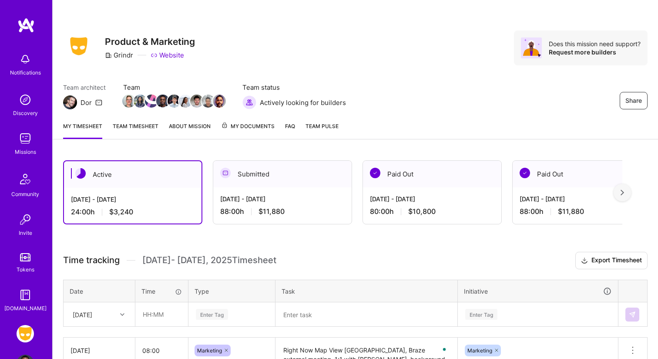
scroll to position [121, 0]
